Goal: Task Accomplishment & Management: Complete application form

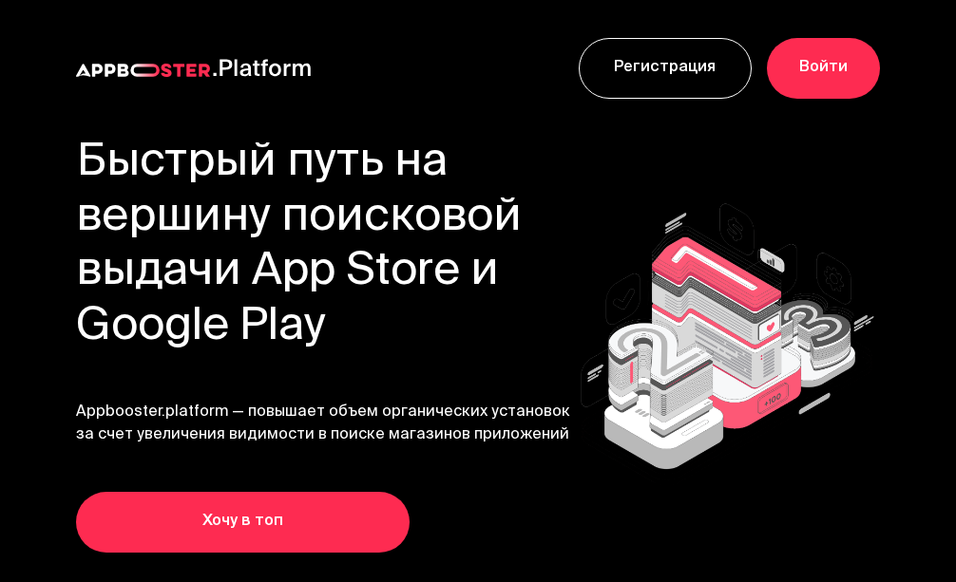
drag, startPoint x: 674, startPoint y: 48, endPoint x: 652, endPoint y: 80, distance: 39.0
click at [672, 50] on link "Регистрация" at bounding box center [665, 68] width 173 height 61
